Goal: Task Accomplishment & Management: Complete application form

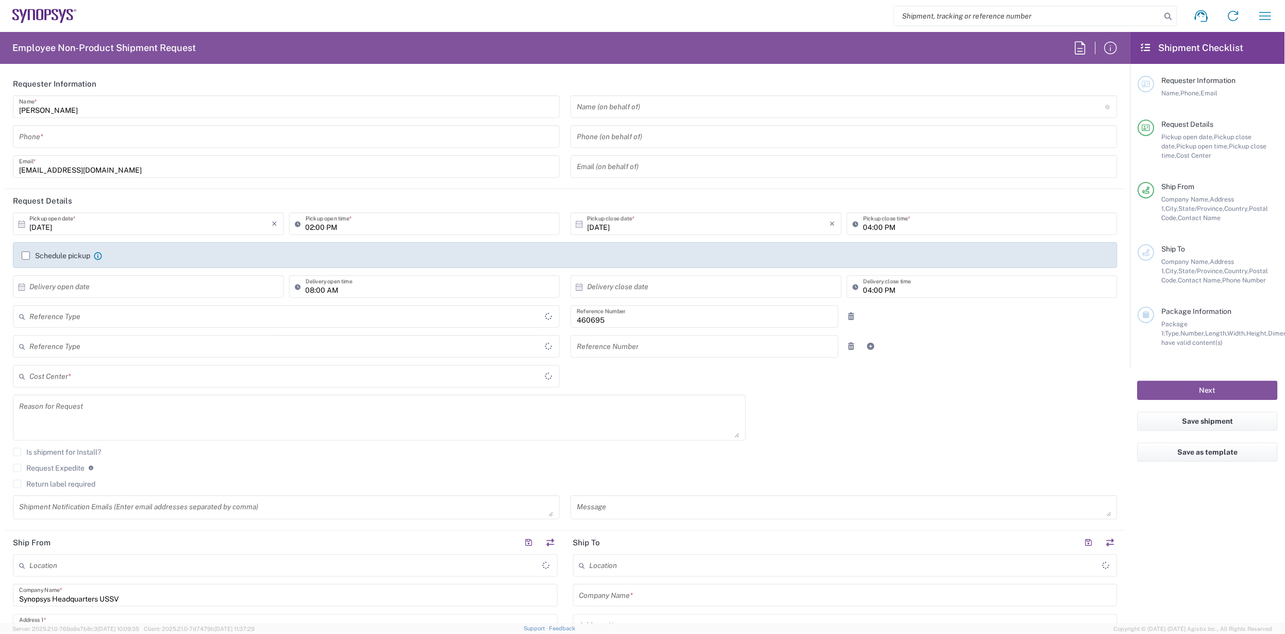
type input "Delivered at Place"
type input "Department"
type input "[GEOGRAPHIC_DATA]"
type input "[US_STATE]"
type input "US01, SDG, M, HAPSOp 460695"
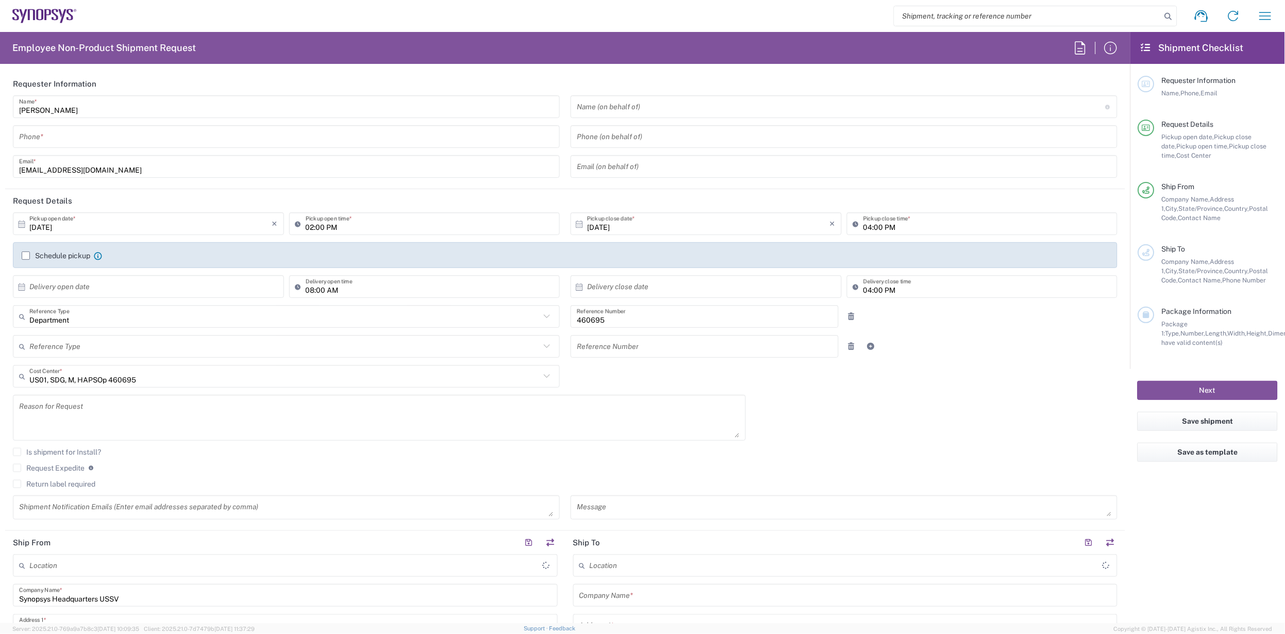
type input "[GEOGRAPHIC_DATA]"
type input "Headquarters USSV"
